Goal: Transaction & Acquisition: Purchase product/service

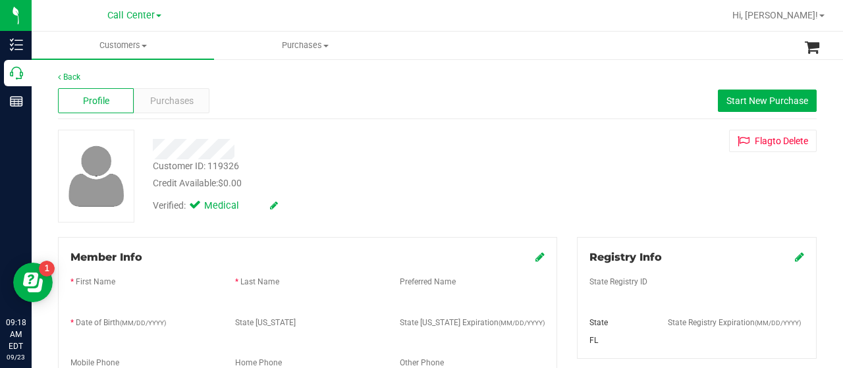
scroll to position [581, 0]
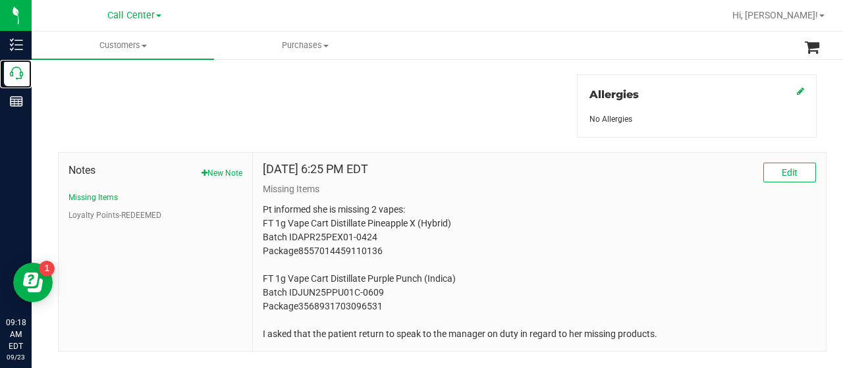
click at [20, 72] on icon at bounding box center [16, 73] width 13 height 13
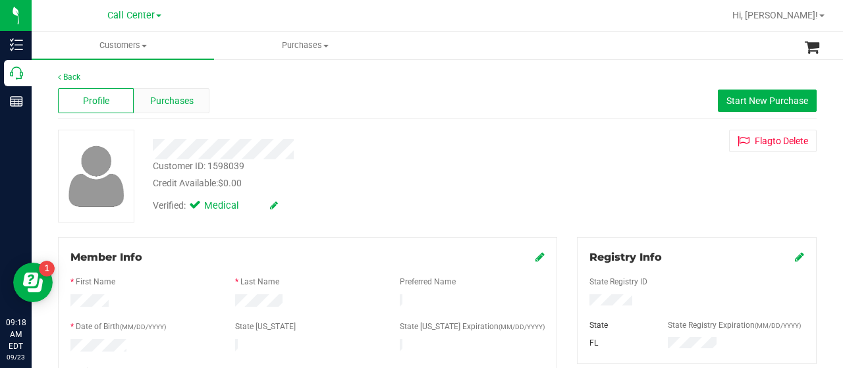
click at [171, 96] on span "Purchases" at bounding box center [171, 101] width 43 height 14
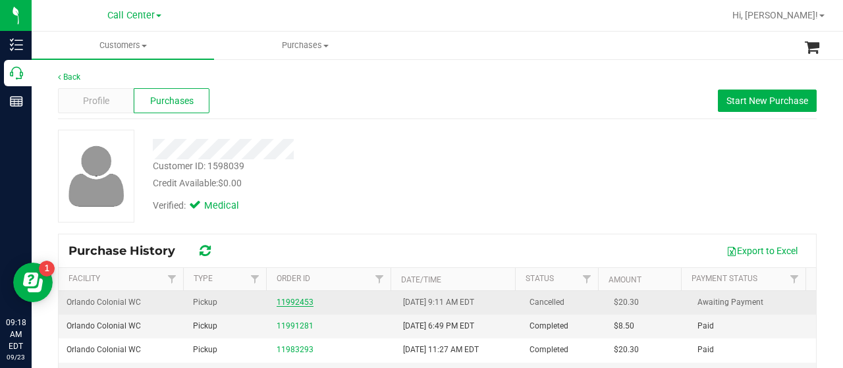
click at [304, 304] on link "11992453" at bounding box center [295, 302] width 37 height 9
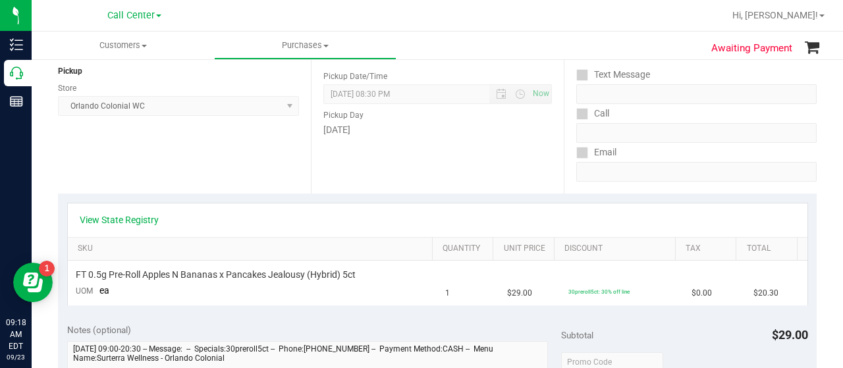
scroll to position [162, 0]
click at [130, 221] on link "View State Registry" at bounding box center [119, 219] width 79 height 13
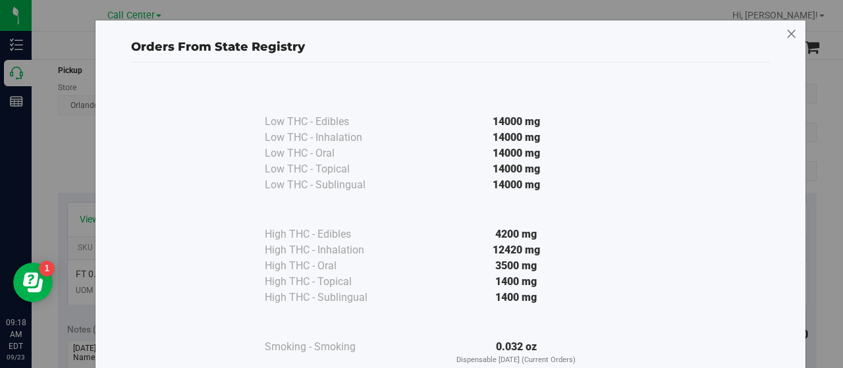
click at [789, 37] on icon at bounding box center [792, 34] width 12 height 21
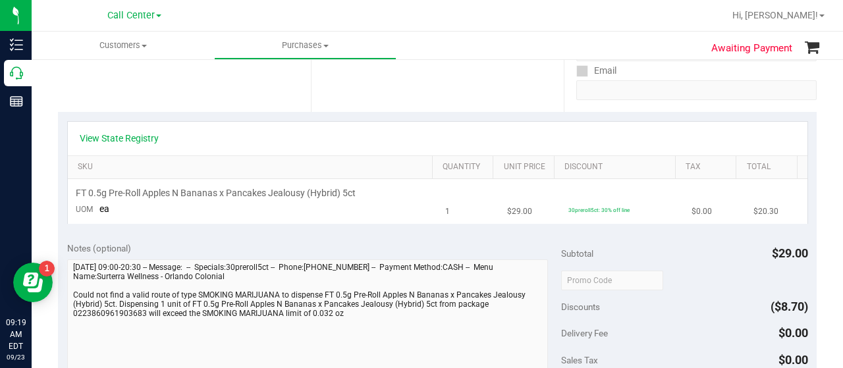
scroll to position [244, 0]
click at [144, 139] on link "View State Registry" at bounding box center [119, 137] width 79 height 13
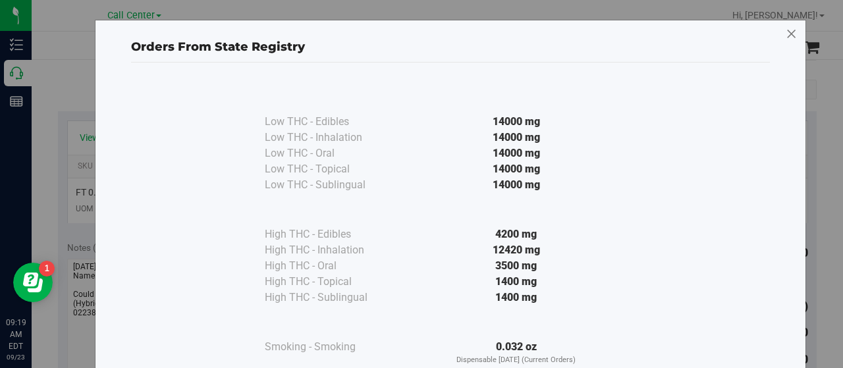
click at [788, 31] on icon at bounding box center [792, 34] width 12 height 21
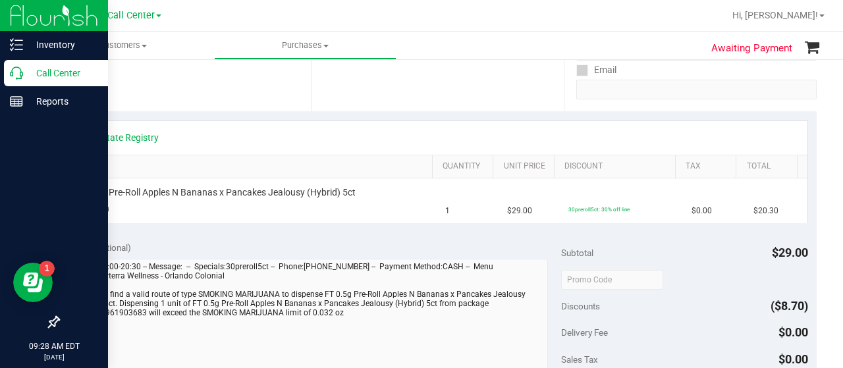
click at [37, 69] on p "Call Center" at bounding box center [62, 73] width 79 height 16
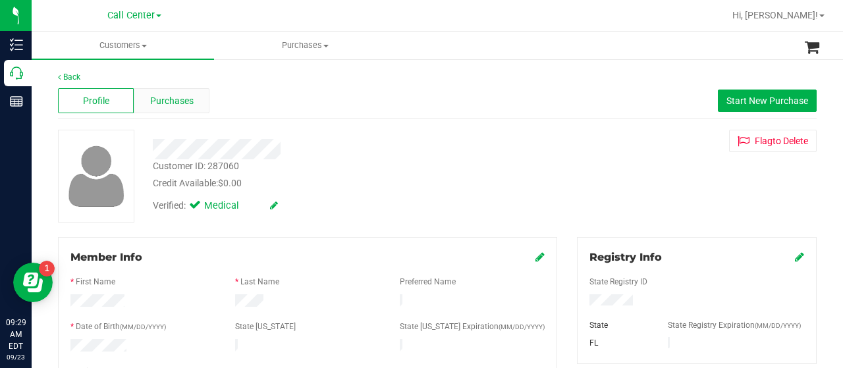
click at [164, 97] on span "Purchases" at bounding box center [171, 101] width 43 height 14
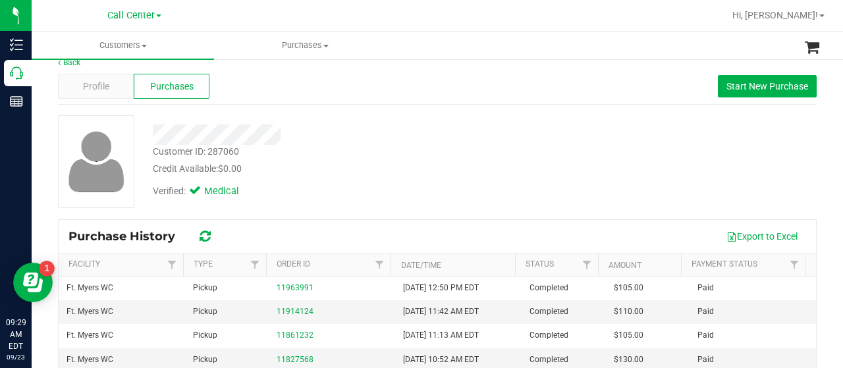
scroll to position [15, 0]
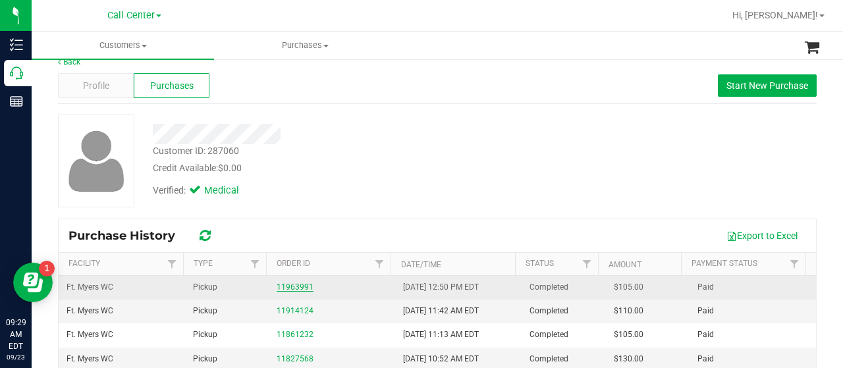
click at [289, 289] on link "11963991" at bounding box center [295, 287] width 37 height 9
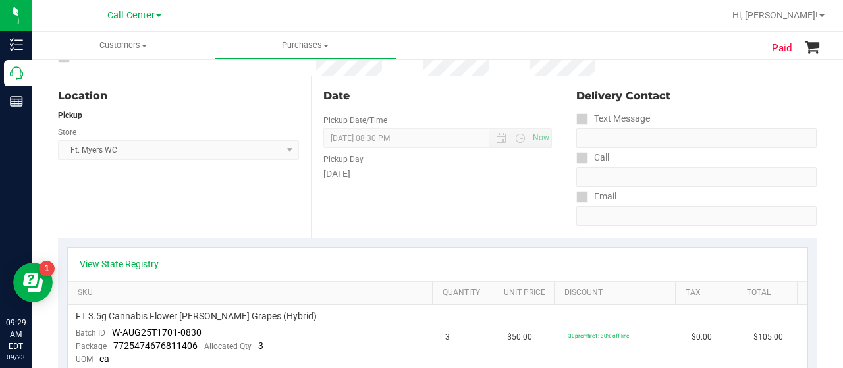
scroll to position [143, 0]
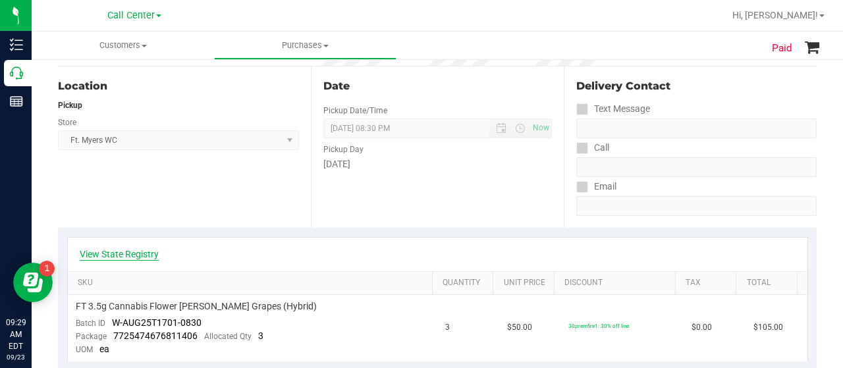
click at [140, 256] on link "View State Registry" at bounding box center [119, 254] width 79 height 13
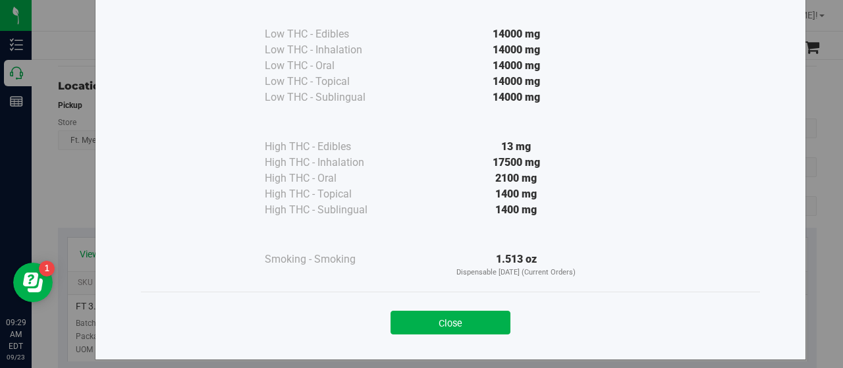
scroll to position [89, 0]
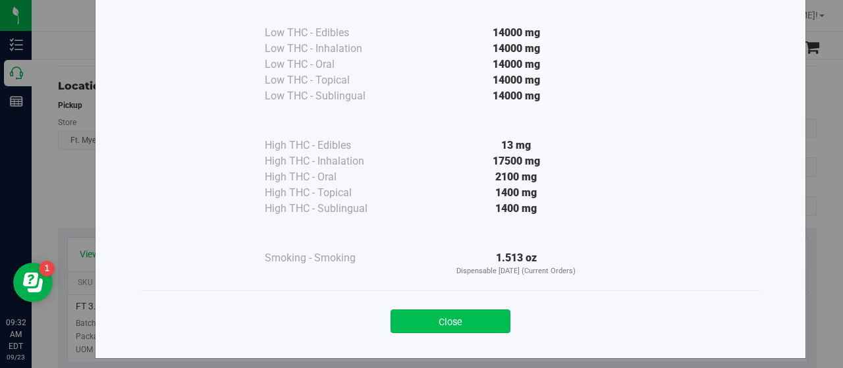
click at [472, 316] on button "Close" at bounding box center [451, 322] width 120 height 24
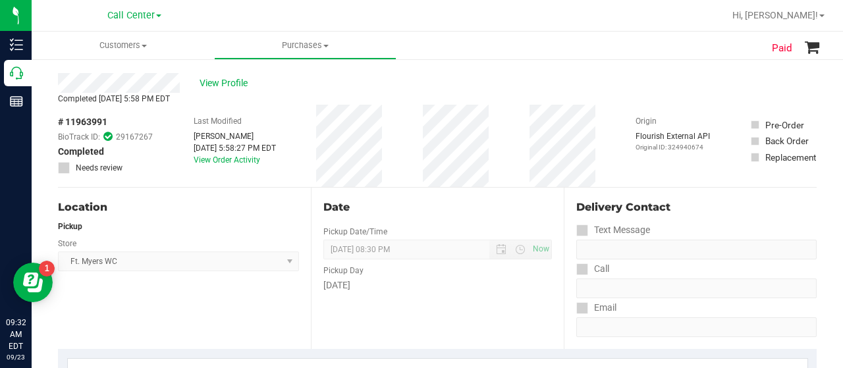
scroll to position [0, 0]
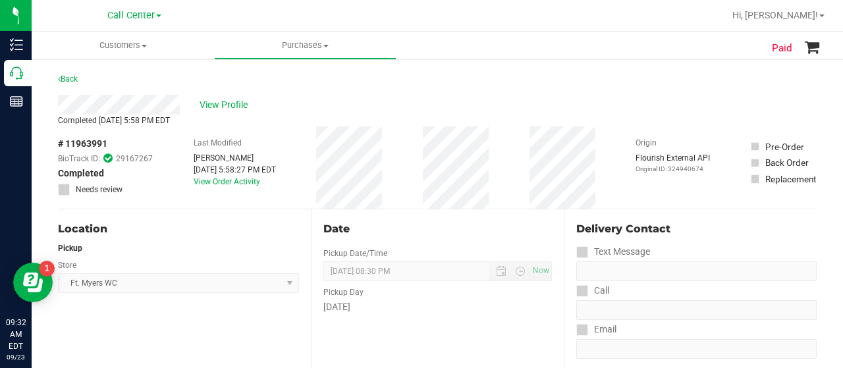
click at [424, 156] on div "# 11963991 BioTrack ID: 29167267 Completed Needs review Last Modified [PERSON_N…" at bounding box center [437, 168] width 759 height 82
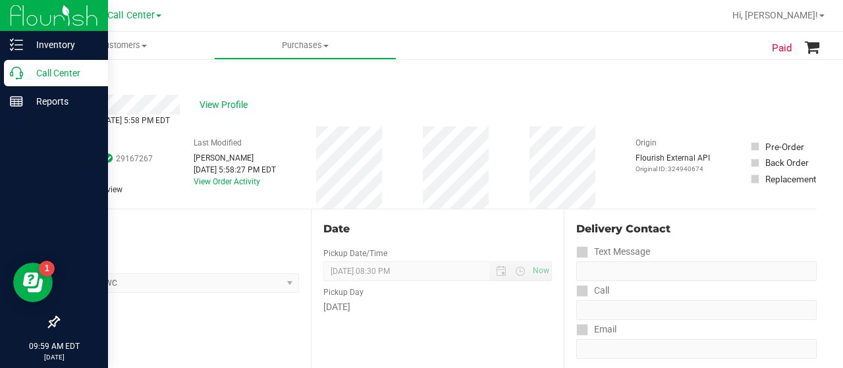
click at [52, 69] on p "Call Center" at bounding box center [62, 73] width 79 height 16
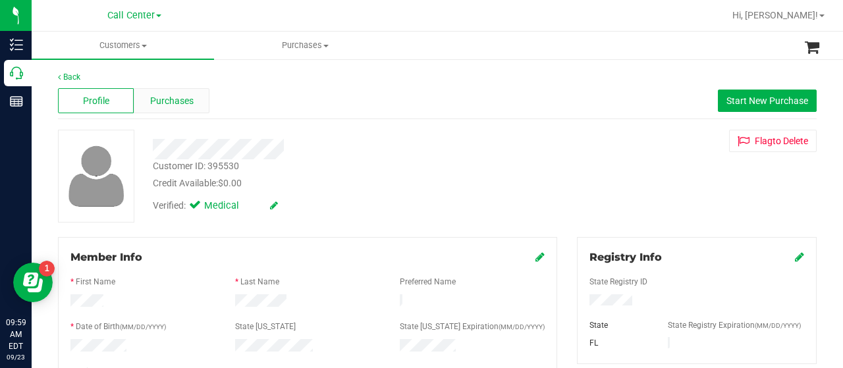
click at [177, 97] on span "Purchases" at bounding box center [171, 101] width 43 height 14
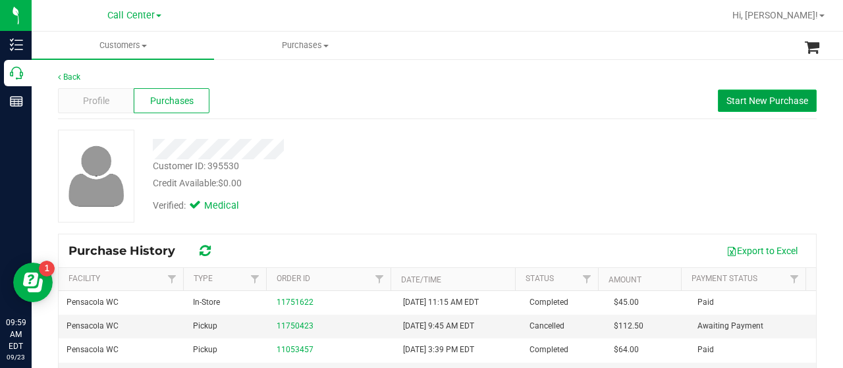
click at [757, 96] on span "Start New Purchase" at bounding box center [768, 101] width 82 height 11
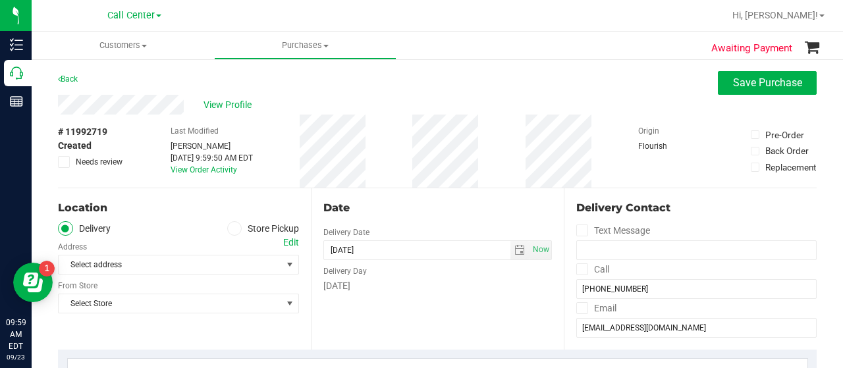
click at [233, 229] on icon at bounding box center [235, 229] width 8 height 0
click at [0, 0] on input "Store Pickup" at bounding box center [0, 0] width 0 height 0
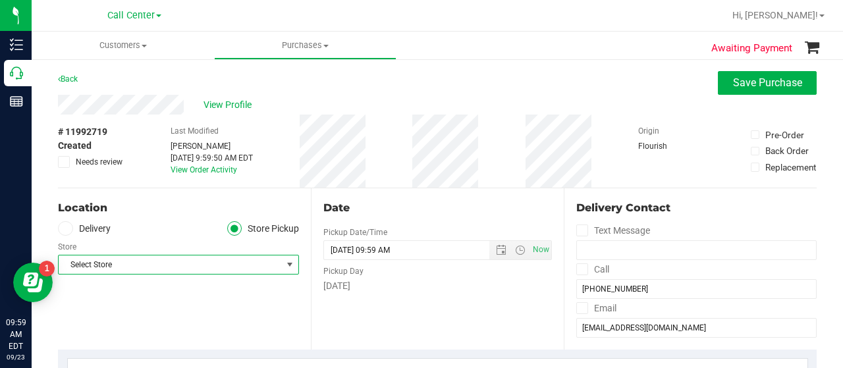
click at [259, 268] on span "Select Store" at bounding box center [170, 265] width 223 height 18
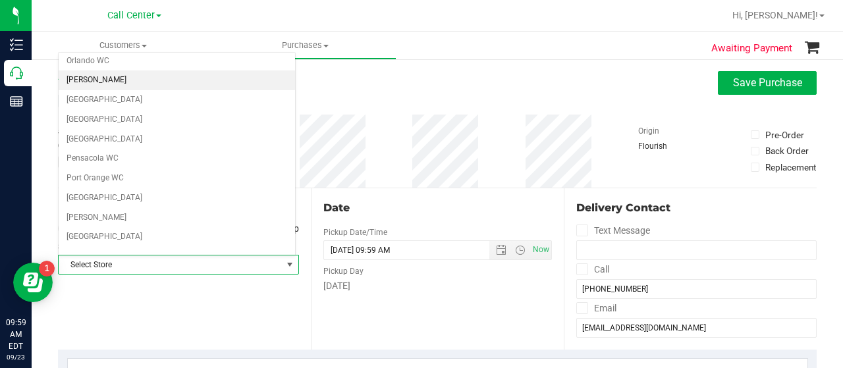
scroll to position [673, 0]
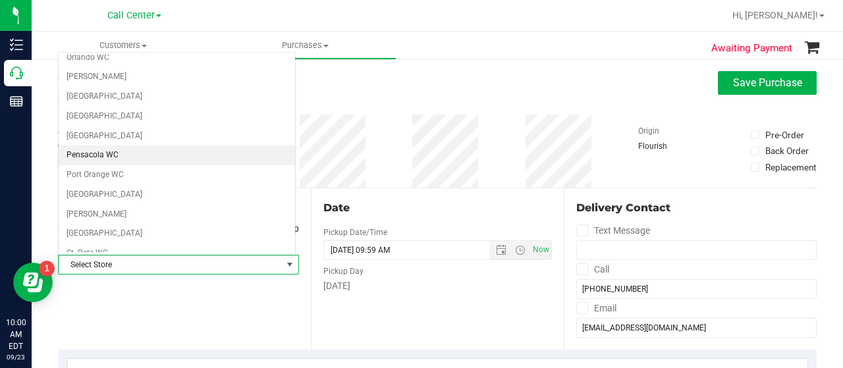
click at [188, 146] on li "Pensacola WC" at bounding box center [177, 156] width 237 height 20
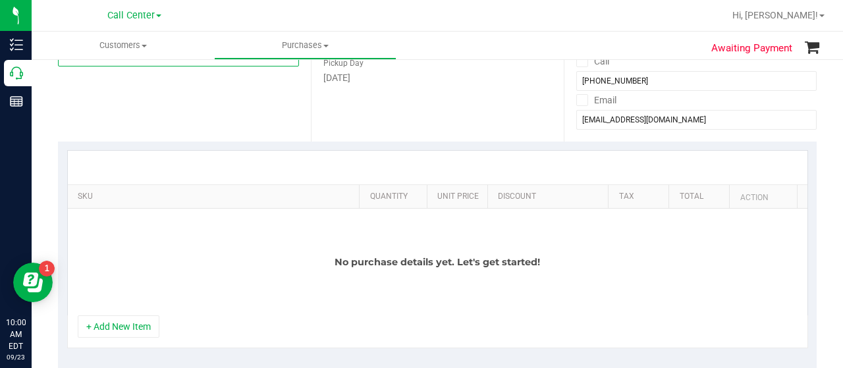
scroll to position [209, 0]
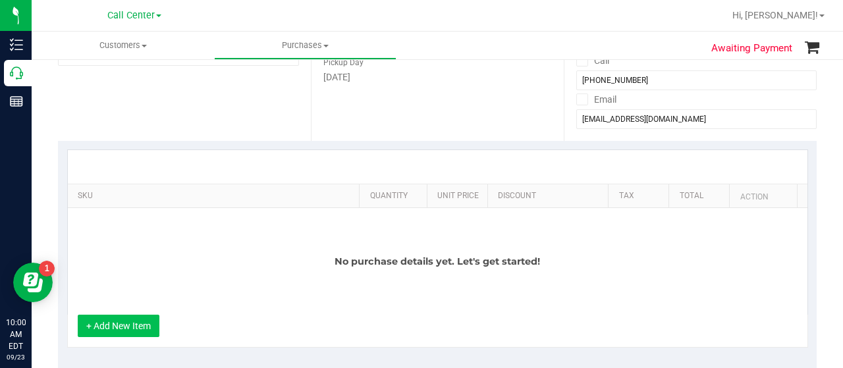
click at [113, 318] on button "+ Add New Item" at bounding box center [119, 326] width 82 height 22
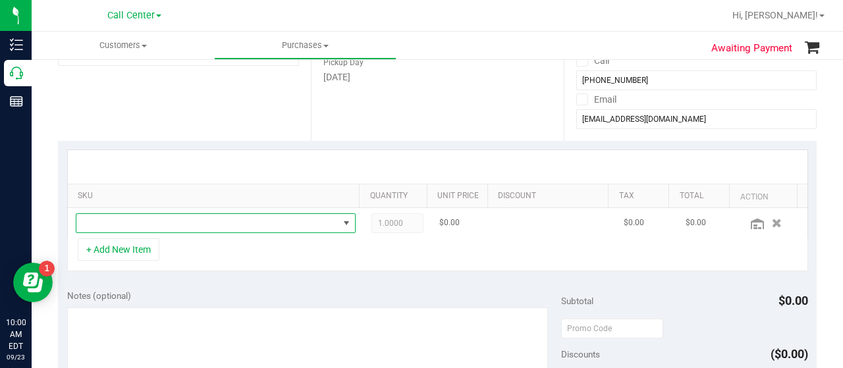
click at [209, 219] on span "NO DATA FOUND" at bounding box center [207, 223] width 262 height 18
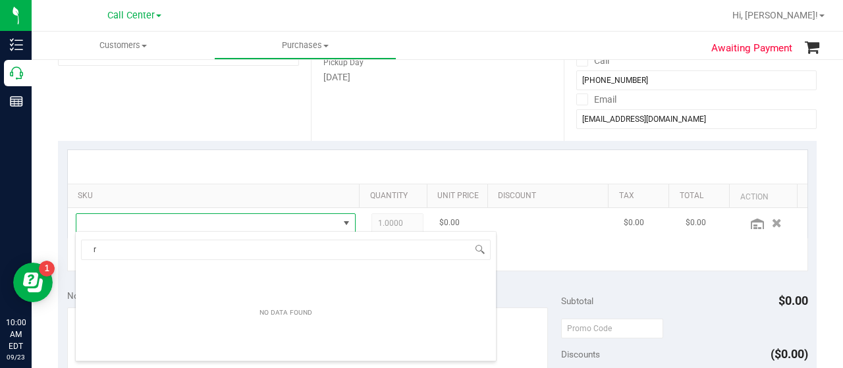
scroll to position [19, 266]
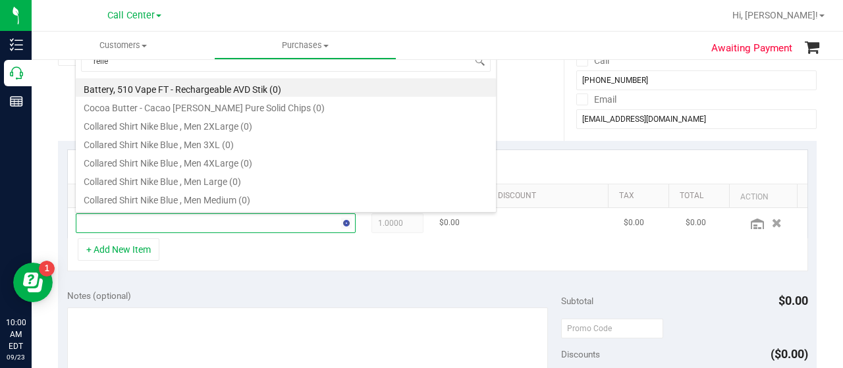
type input "relief"
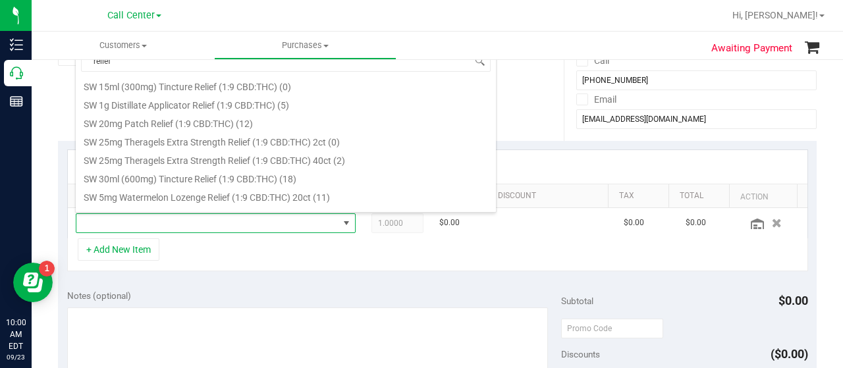
scroll to position [505, 0]
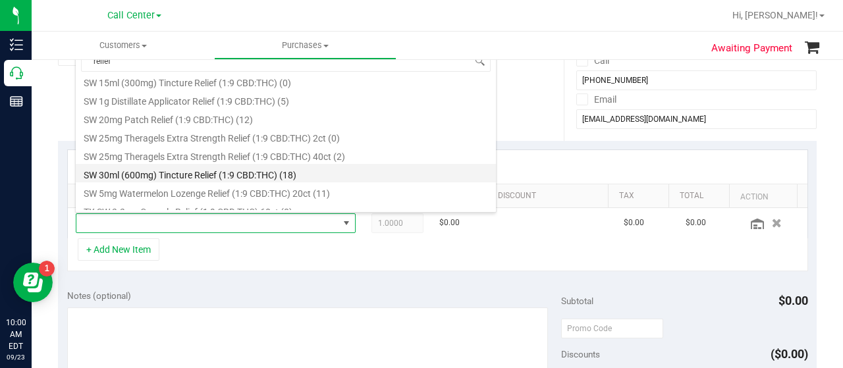
click at [270, 175] on li "SW 30ml (600mg) Tincture Relief (1:9 CBD:THC) (18)" at bounding box center [286, 173] width 420 height 18
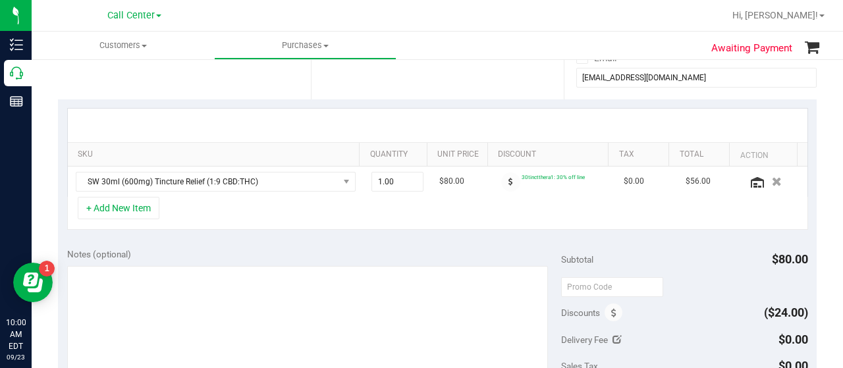
scroll to position [251, 0]
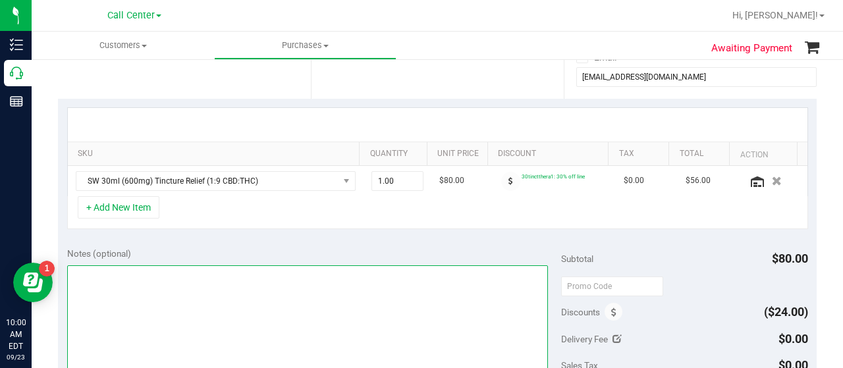
click at [335, 317] on textarea at bounding box center [307, 329] width 481 height 127
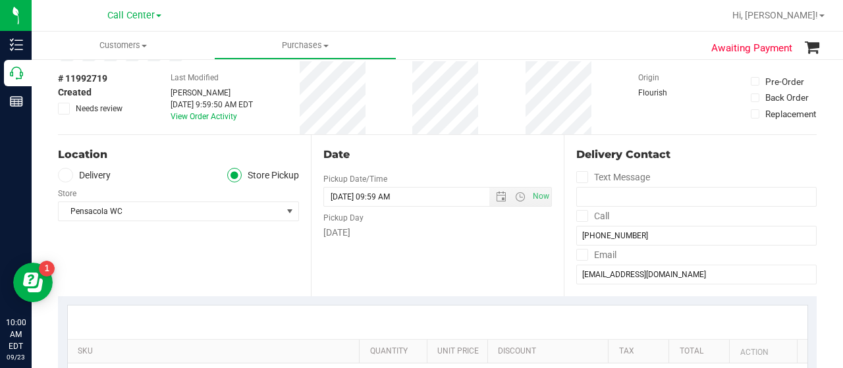
scroll to position [0, 0]
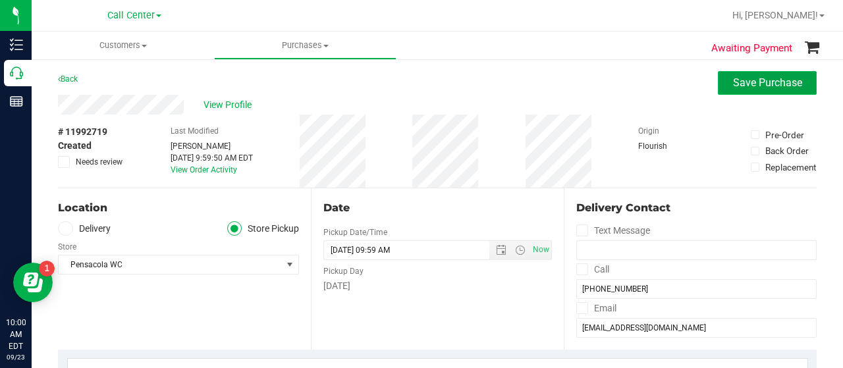
click at [773, 82] on span "Save Purchase" at bounding box center [767, 82] width 69 height 13
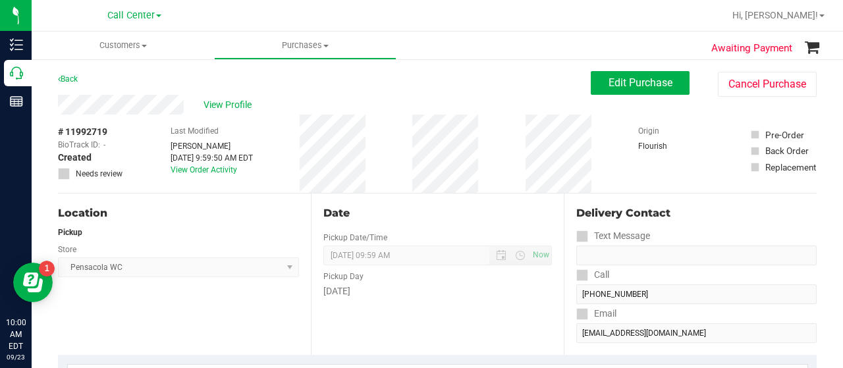
scroll to position [153, 0]
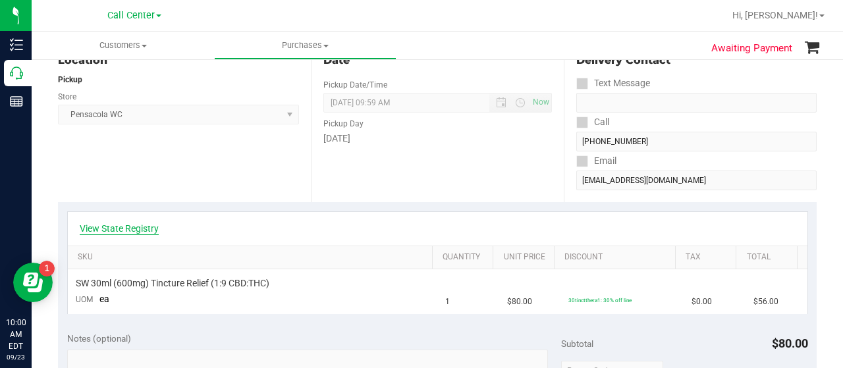
click at [147, 229] on link "View State Registry" at bounding box center [119, 228] width 79 height 13
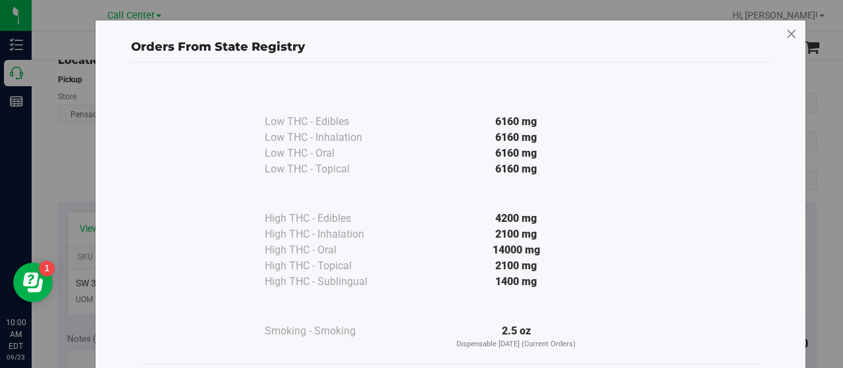
click at [786, 39] on icon at bounding box center [792, 34] width 12 height 21
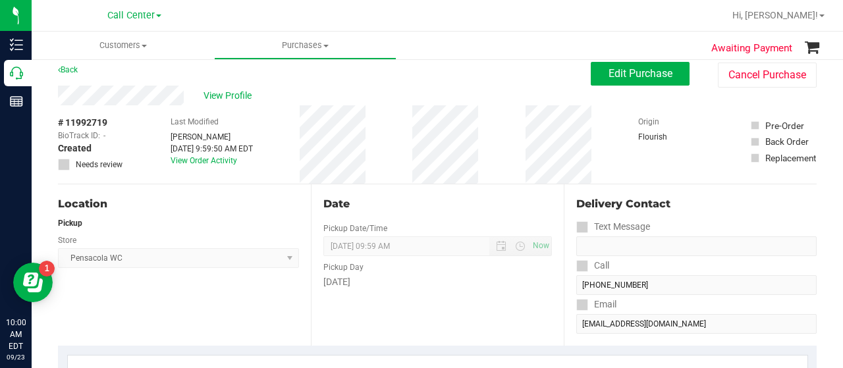
scroll to position [0, 0]
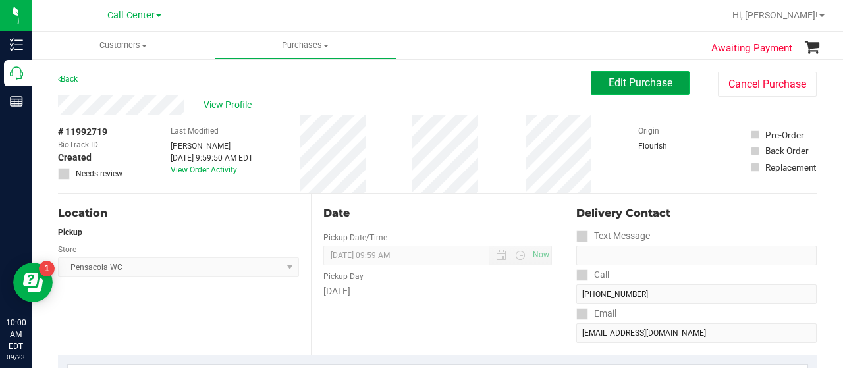
click at [644, 93] on button "Edit Purchase" at bounding box center [640, 83] width 99 height 24
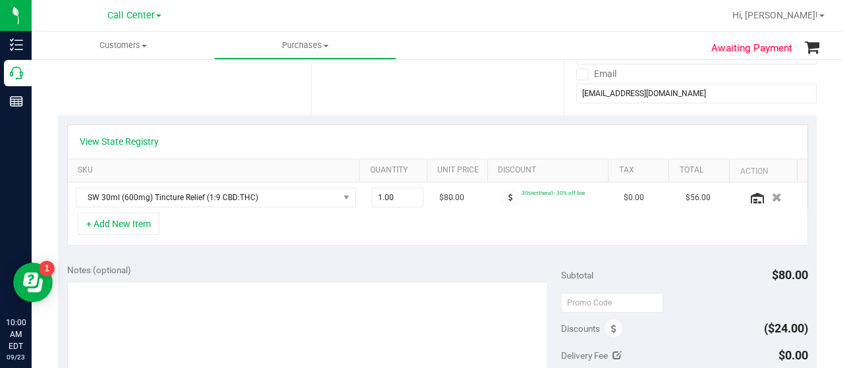
scroll to position [300, 0]
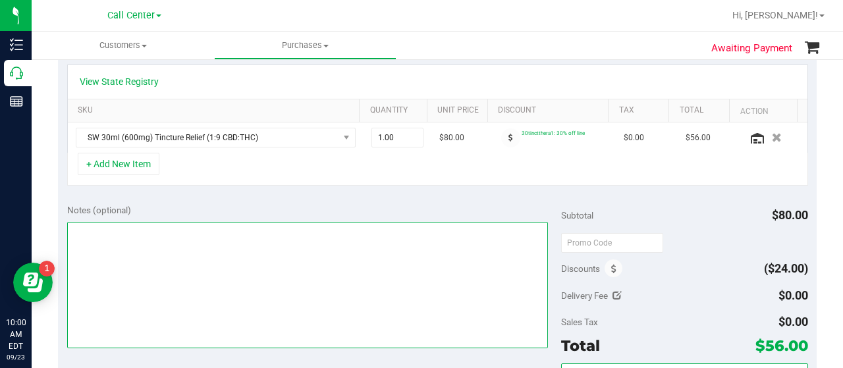
click at [286, 255] on textarea at bounding box center [307, 285] width 481 height 127
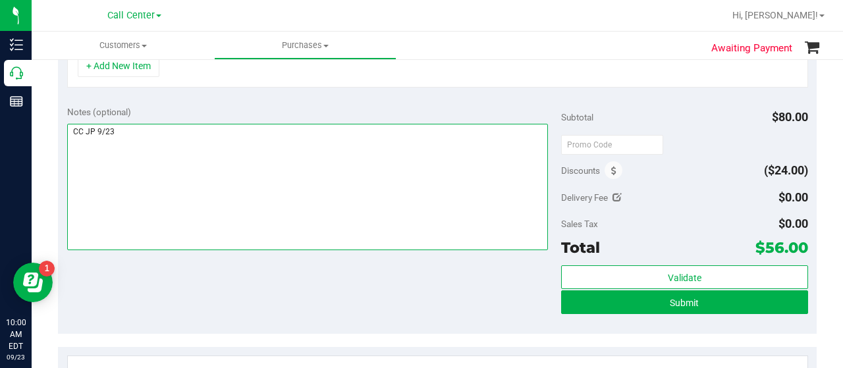
scroll to position [399, 0]
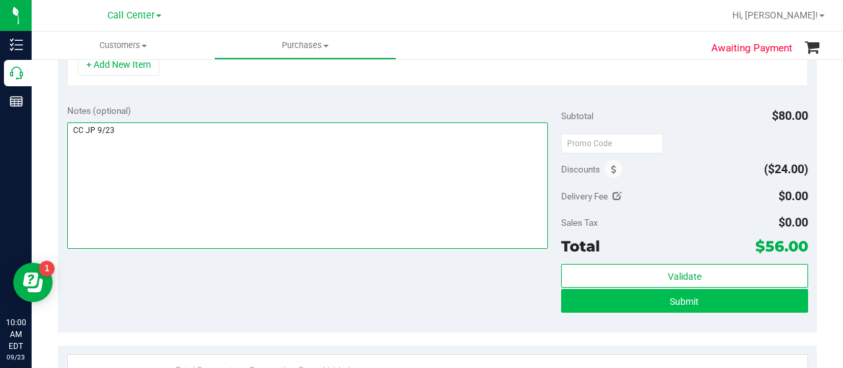
type textarea "CC JP 9/23"
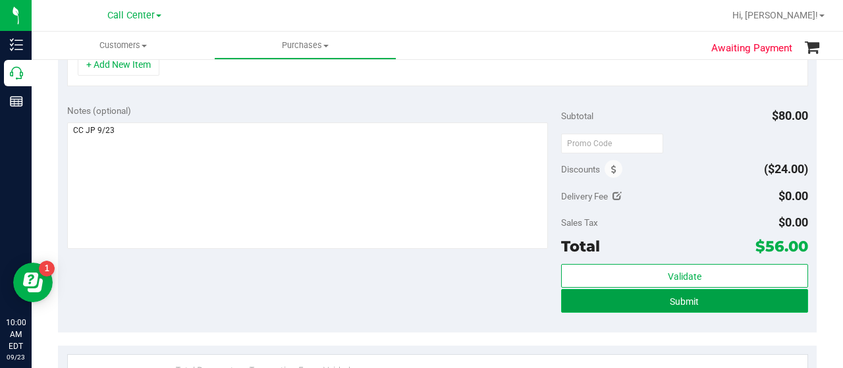
click at [679, 300] on span "Submit" at bounding box center [684, 302] width 29 height 11
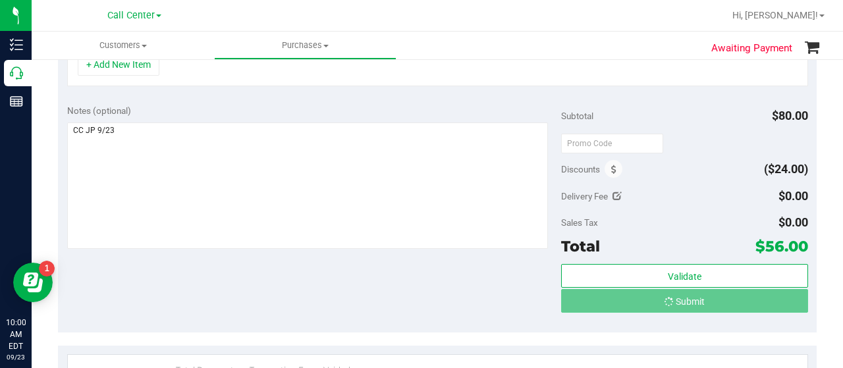
scroll to position [378, 0]
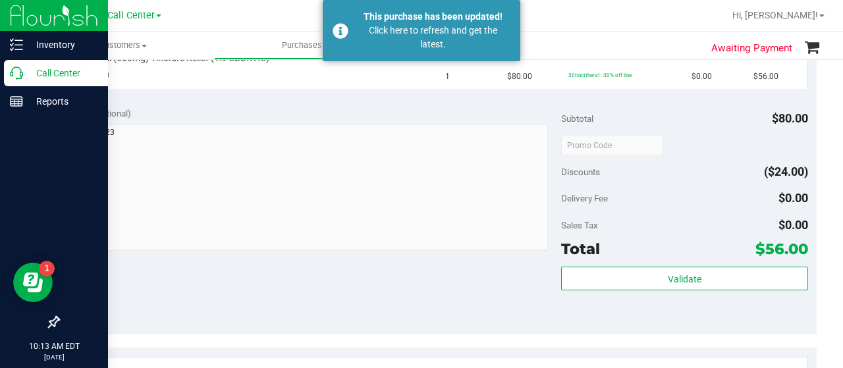
click at [50, 73] on p "Call Center" at bounding box center [62, 73] width 79 height 16
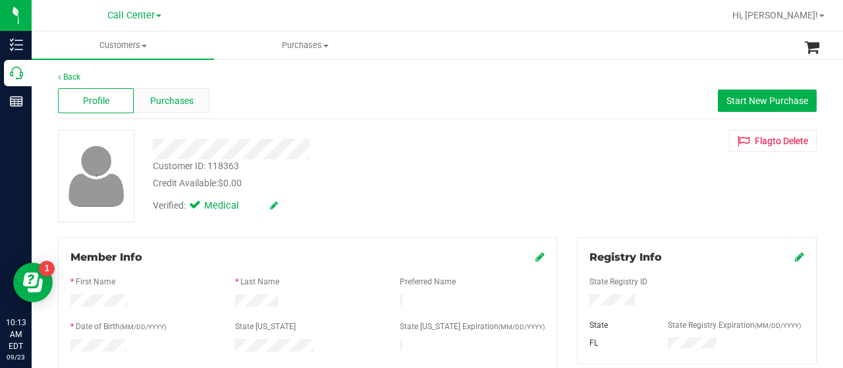
click at [164, 109] on div "Purchases" at bounding box center [172, 100] width 76 height 25
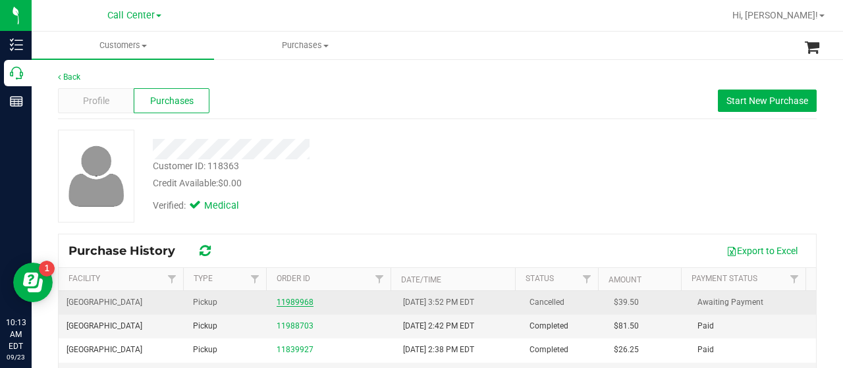
click at [279, 304] on link "11989968" at bounding box center [295, 302] width 37 height 9
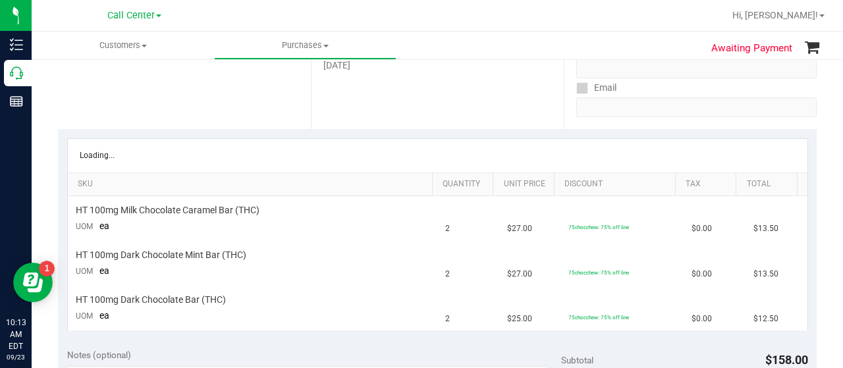
scroll to position [227, 0]
click at [113, 149] on link "View State Registry" at bounding box center [119, 154] width 79 height 13
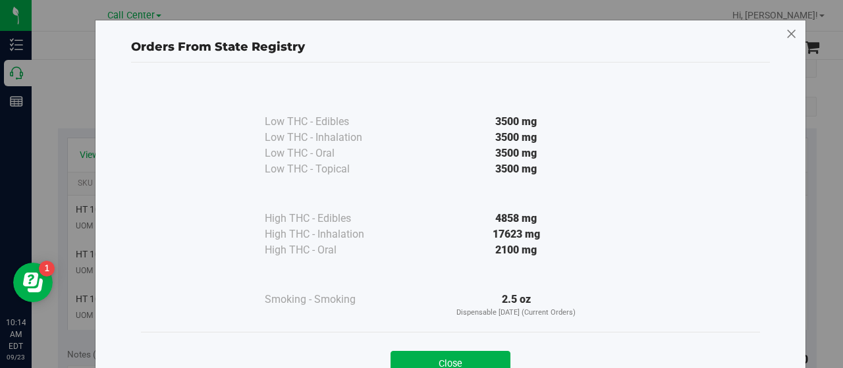
click at [786, 30] on icon at bounding box center [792, 34] width 12 height 21
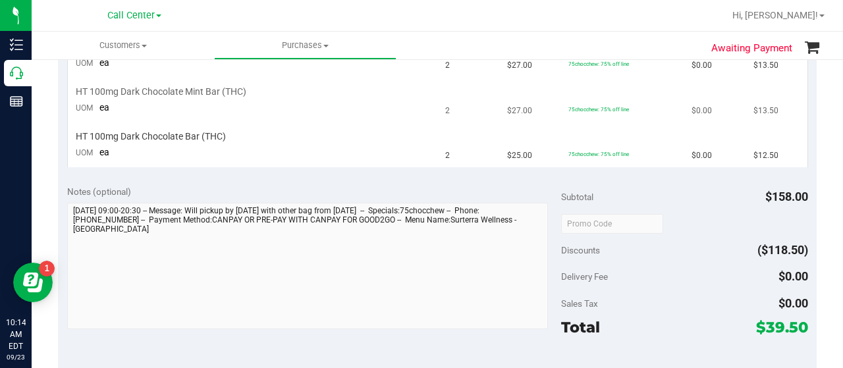
scroll to position [390, 0]
